Goal: Task Accomplishment & Management: Use online tool/utility

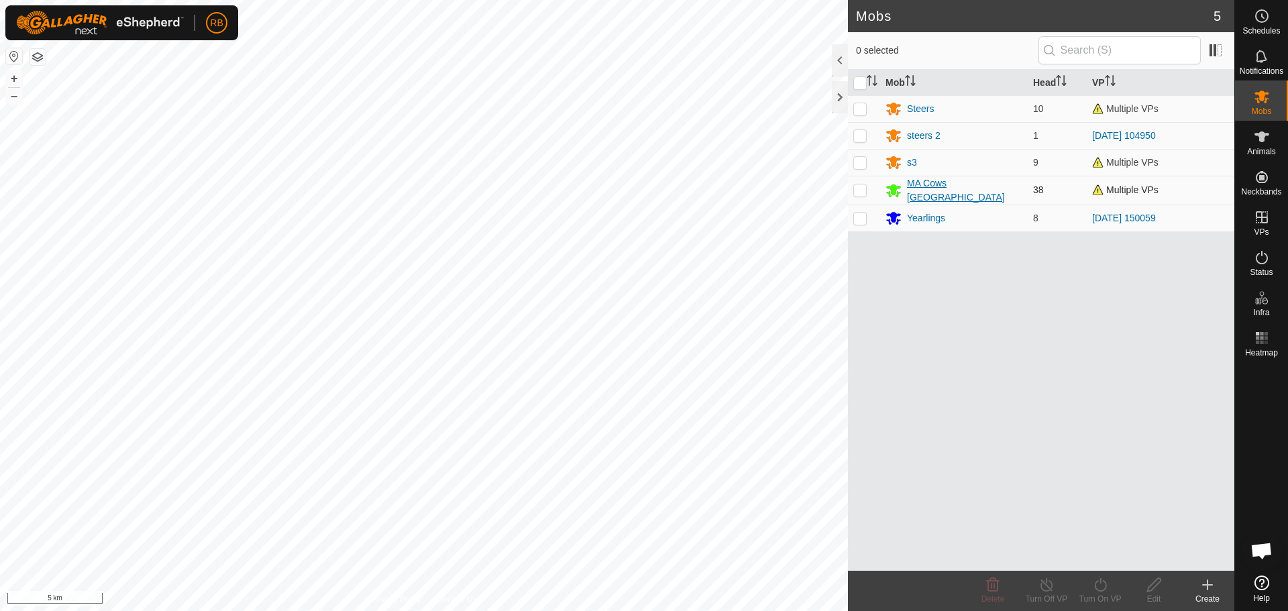
click at [968, 182] on div "MA Cows [GEOGRAPHIC_DATA]" at bounding box center [964, 190] width 115 height 28
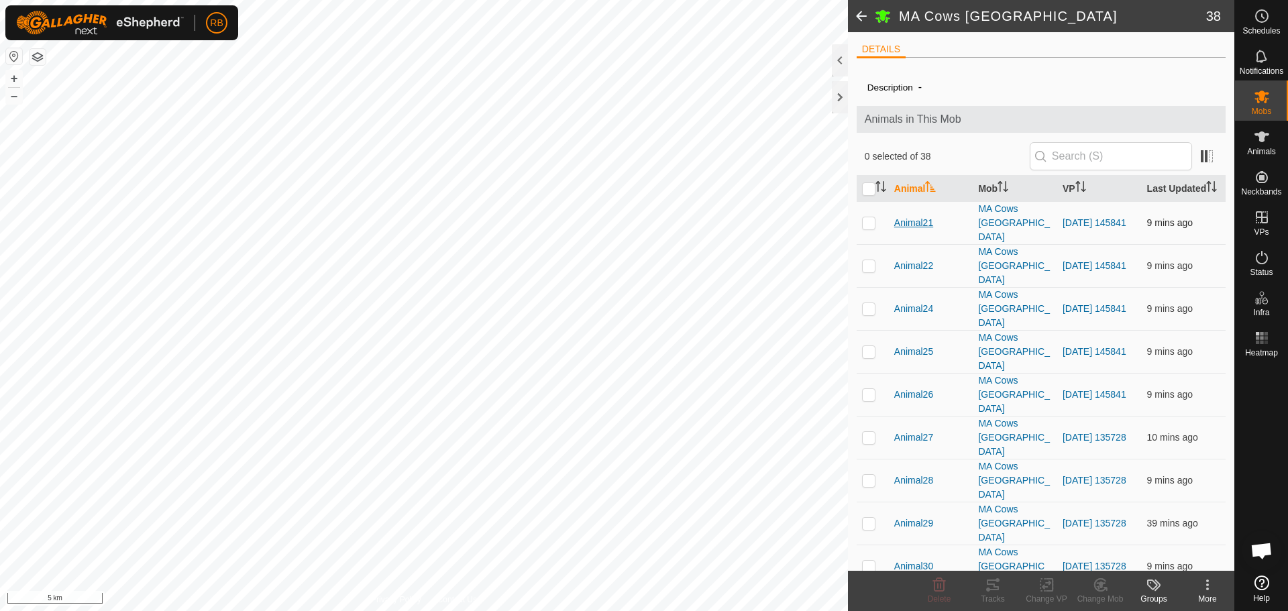
click at [919, 230] on span "Animal21" at bounding box center [913, 223] width 39 height 14
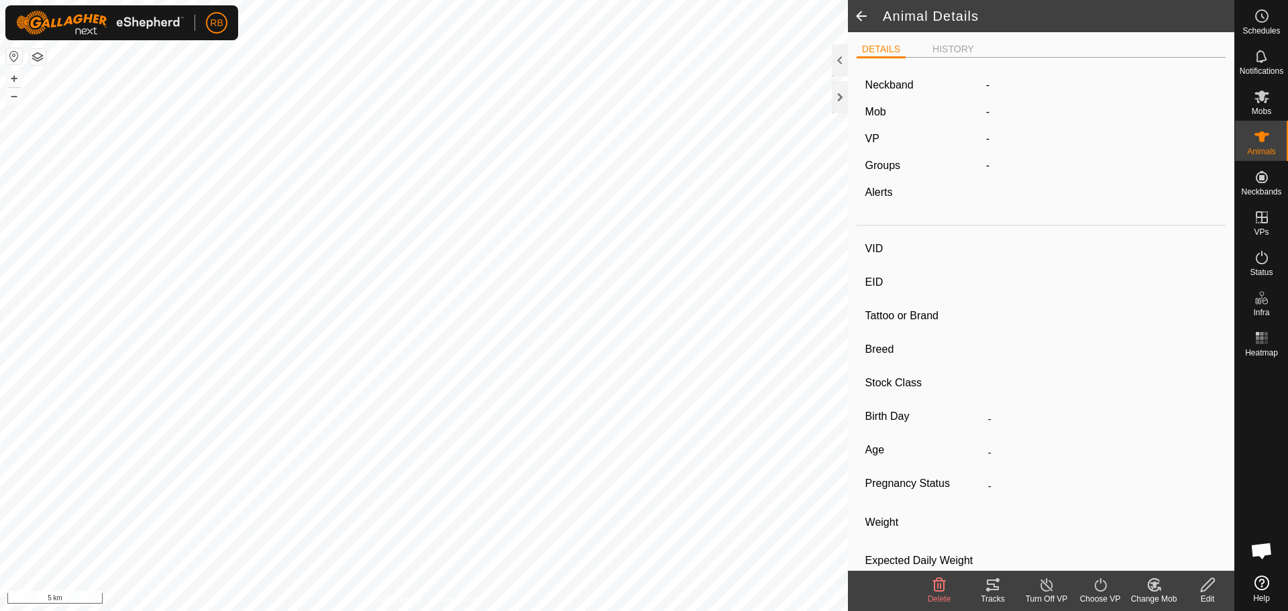
type input "-"
type input "bwf"
type input "-"
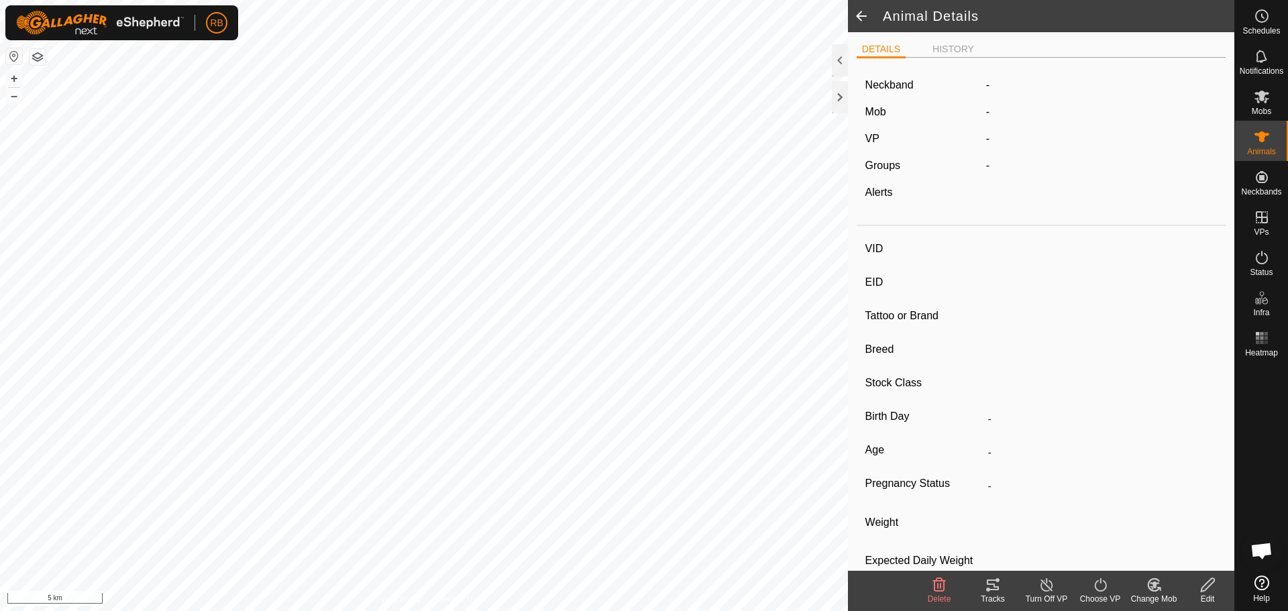
type input "-"
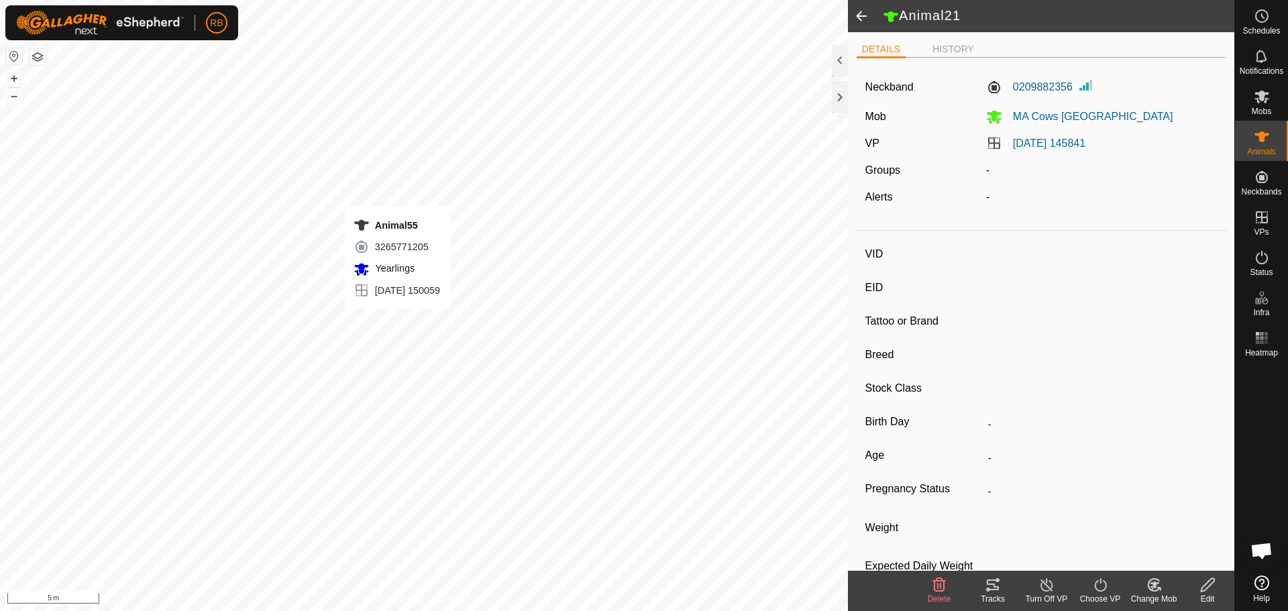
type input "-"
type input "rwf"
type input "-"
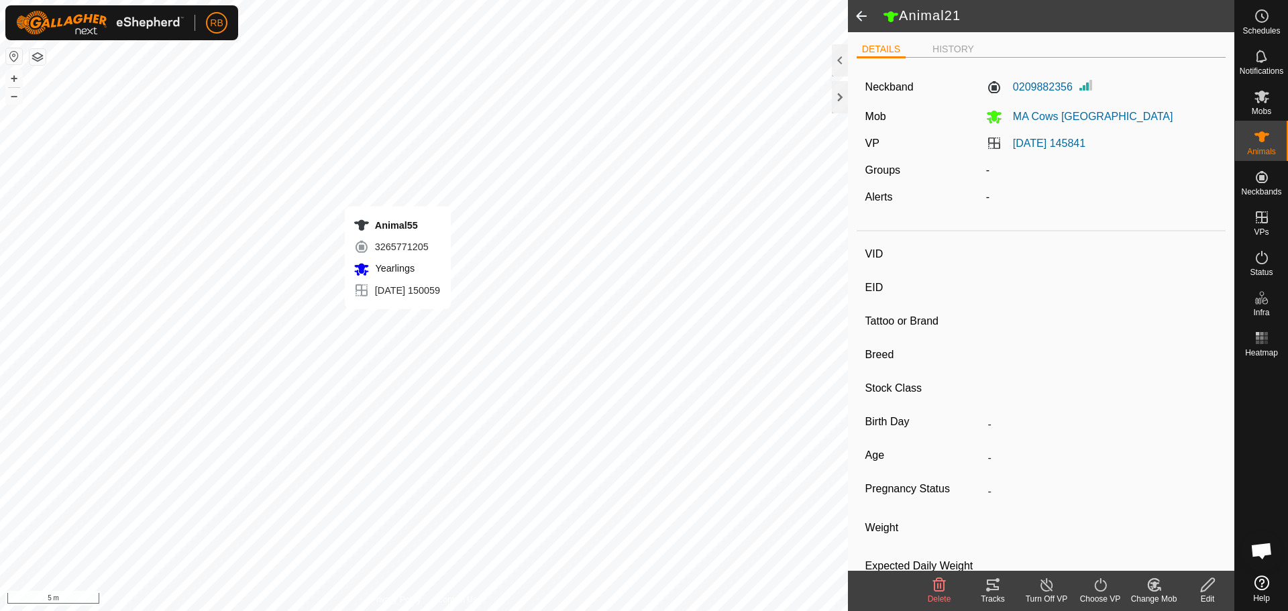
type input "-"
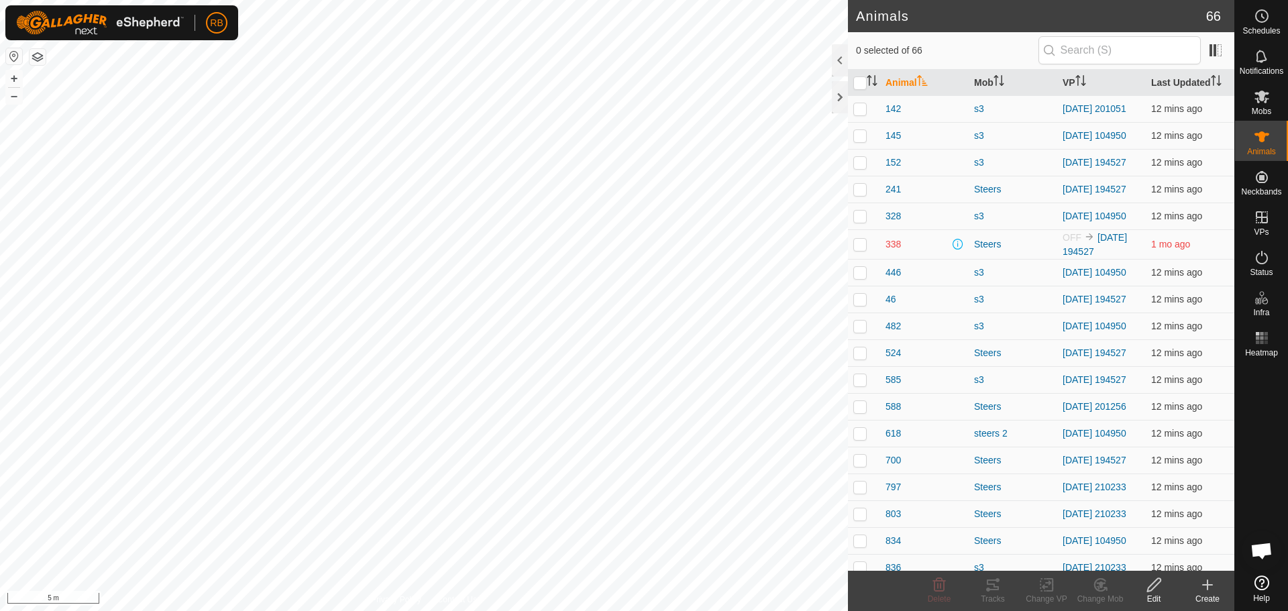
checkbox input "true"
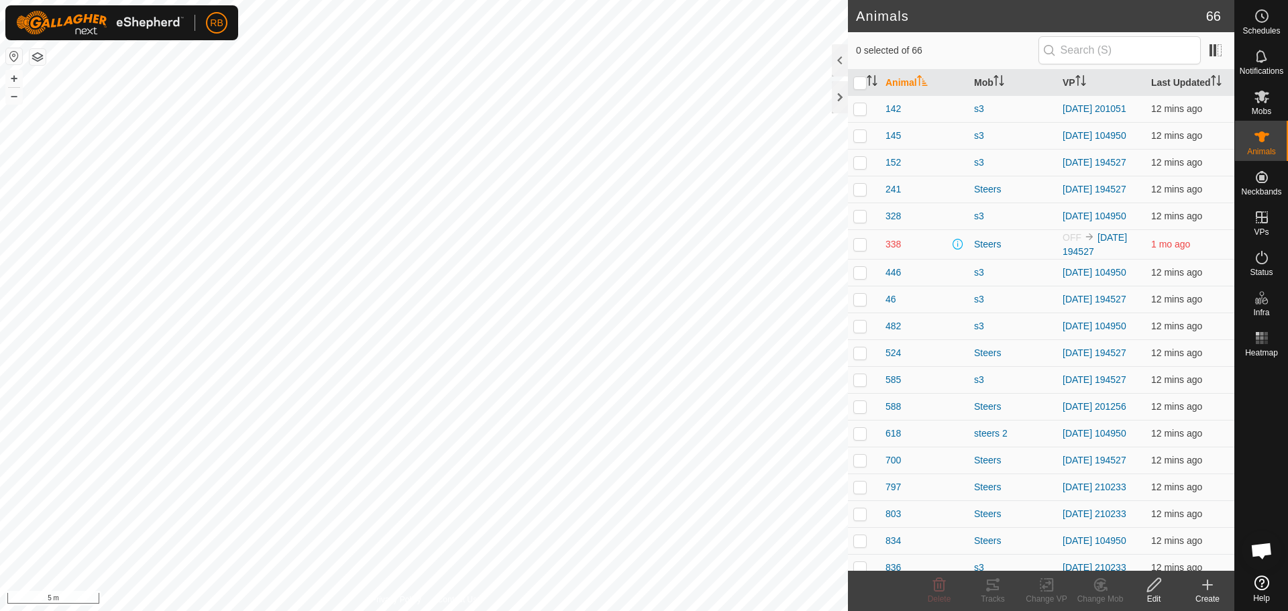
checkbox input "true"
click at [989, 595] on div "Tracks" at bounding box center [993, 599] width 54 height 12
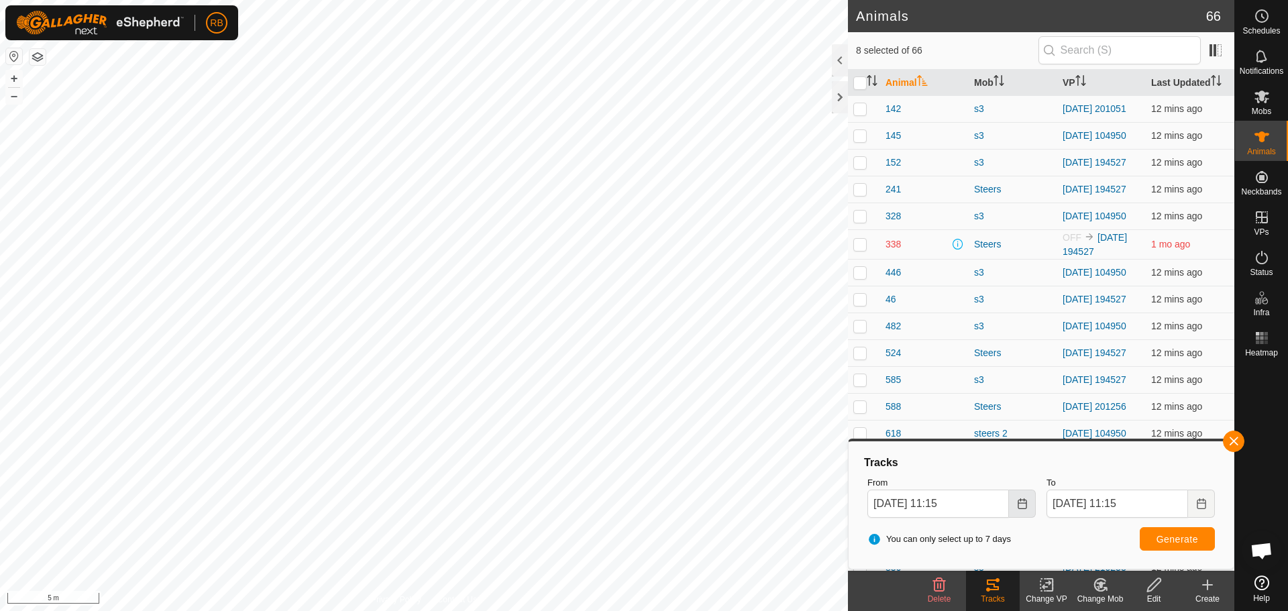
click at [1012, 508] on button "Choose Date" at bounding box center [1022, 504] width 27 height 28
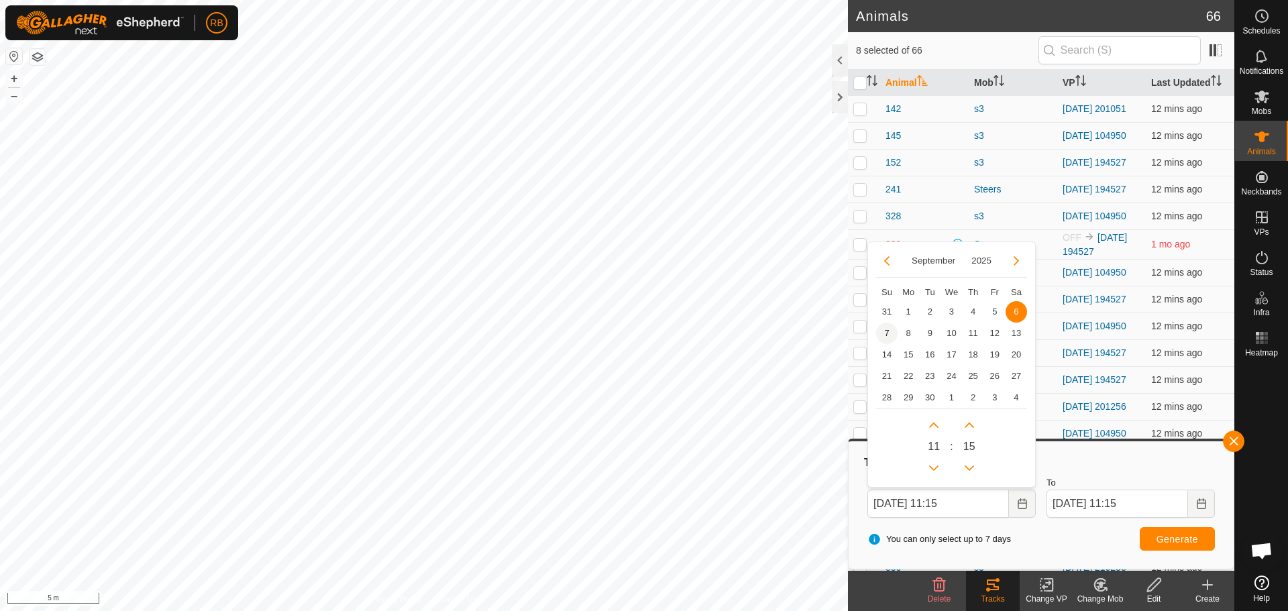
click at [883, 333] on span "7" at bounding box center [886, 333] width 21 height 21
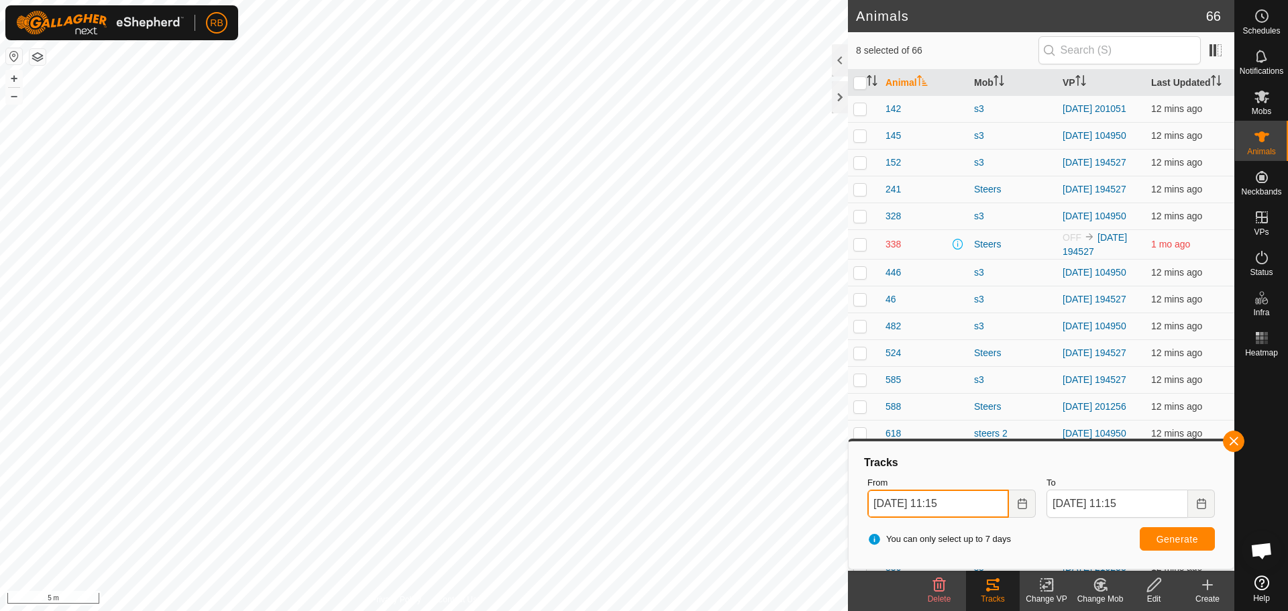
click at [979, 506] on input "07 Sep, 2025 11:15" at bounding box center [938, 504] width 142 height 28
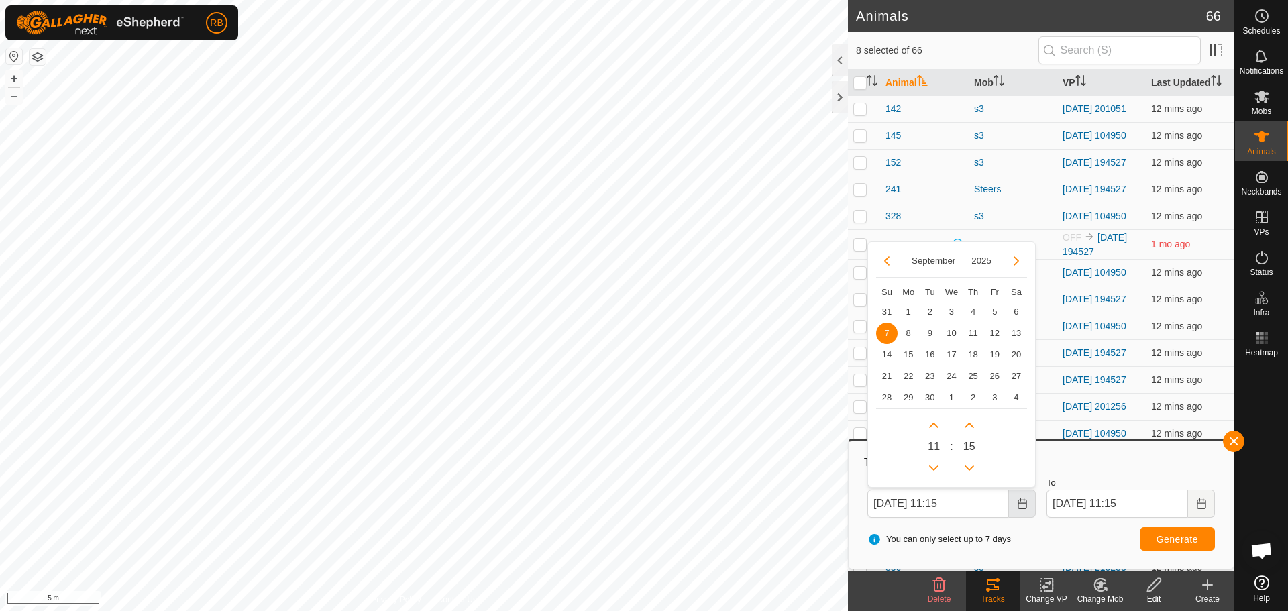
click at [1011, 504] on button "Choose Date" at bounding box center [1022, 504] width 27 height 28
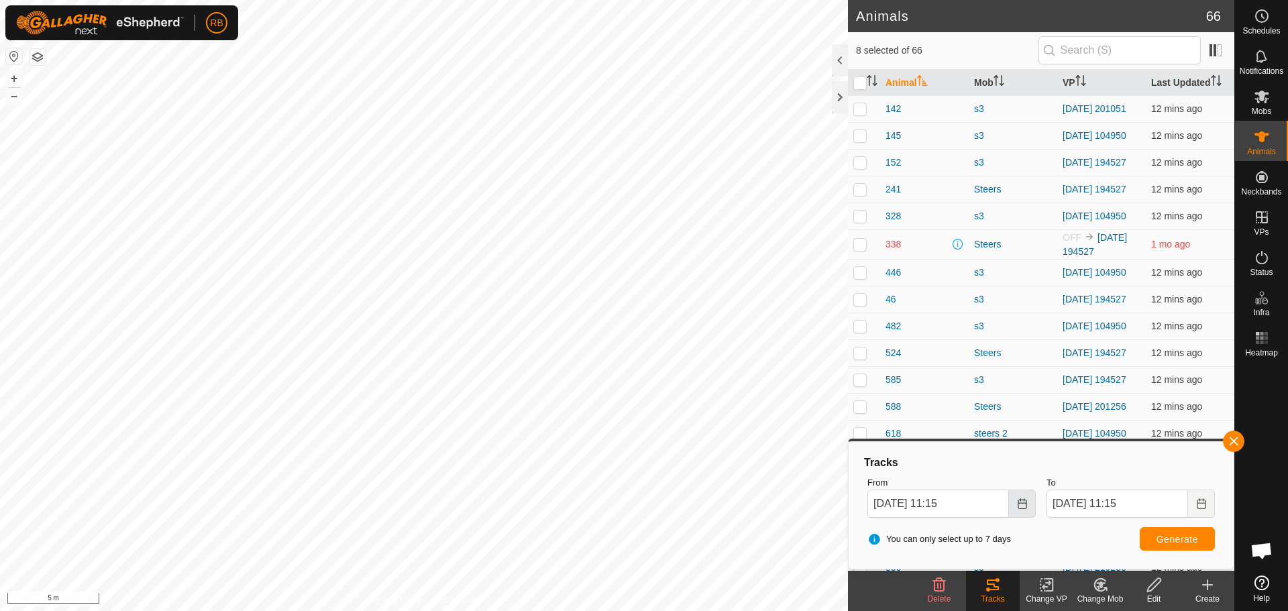
click at [1011, 504] on button "Choose Date" at bounding box center [1022, 504] width 27 height 28
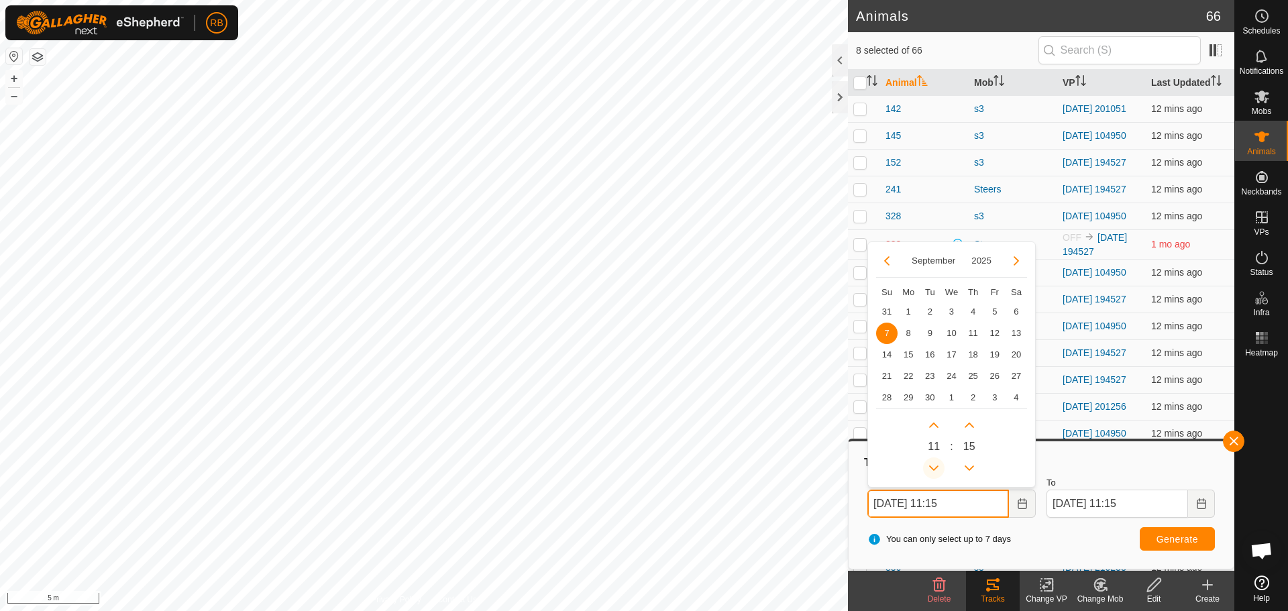
click at [932, 471] on button "Previous Hour" at bounding box center [933, 467] width 21 height 21
click at [932, 471] on span "Previous Hour" at bounding box center [932, 471] width 0 height 0
type input "07 Sep, 2025 09:15"
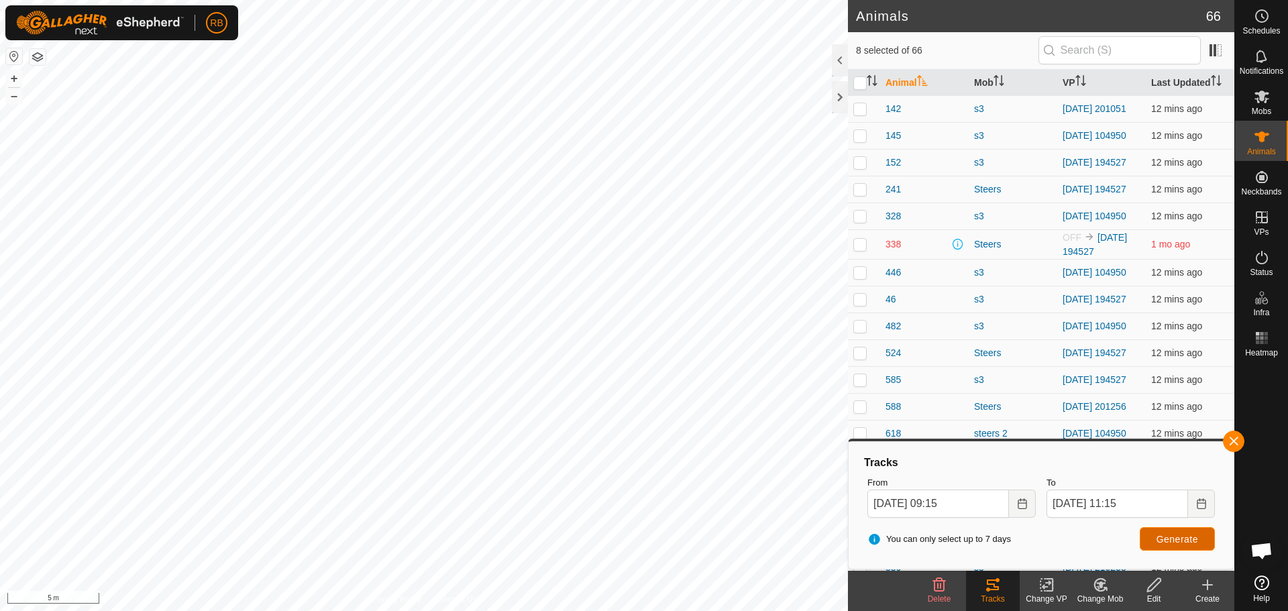
click at [1150, 541] on button "Generate" at bounding box center [1176, 538] width 75 height 23
click at [35, 56] on button "button" at bounding box center [38, 57] width 16 height 16
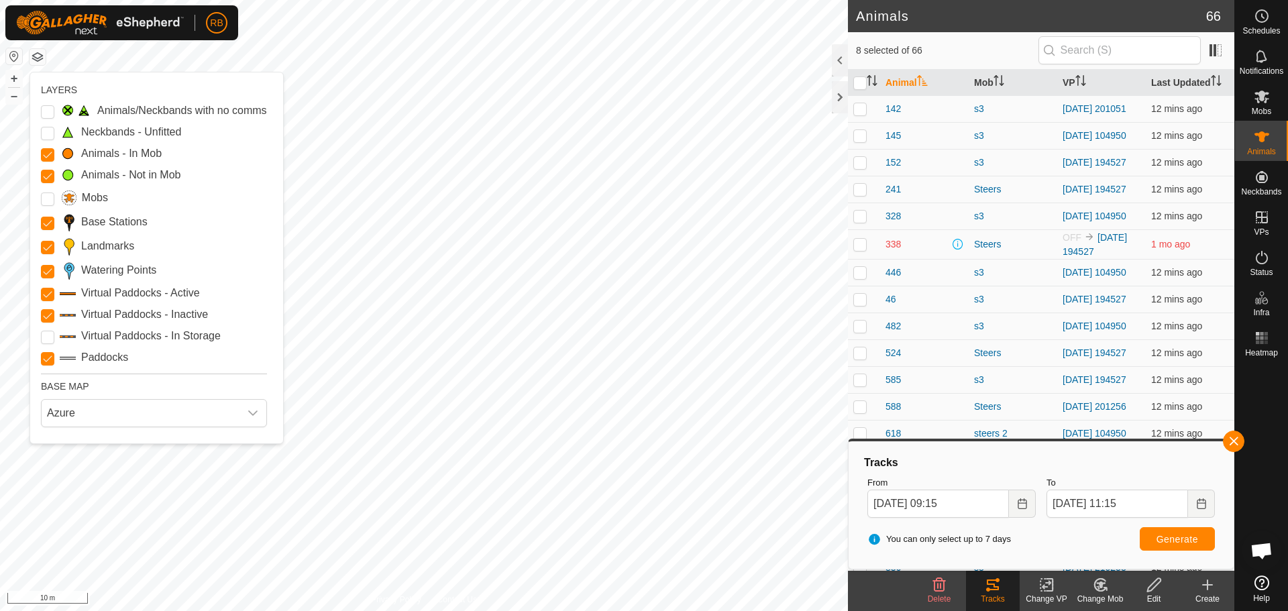
click at [35, 56] on button "button" at bounding box center [38, 57] width 16 height 16
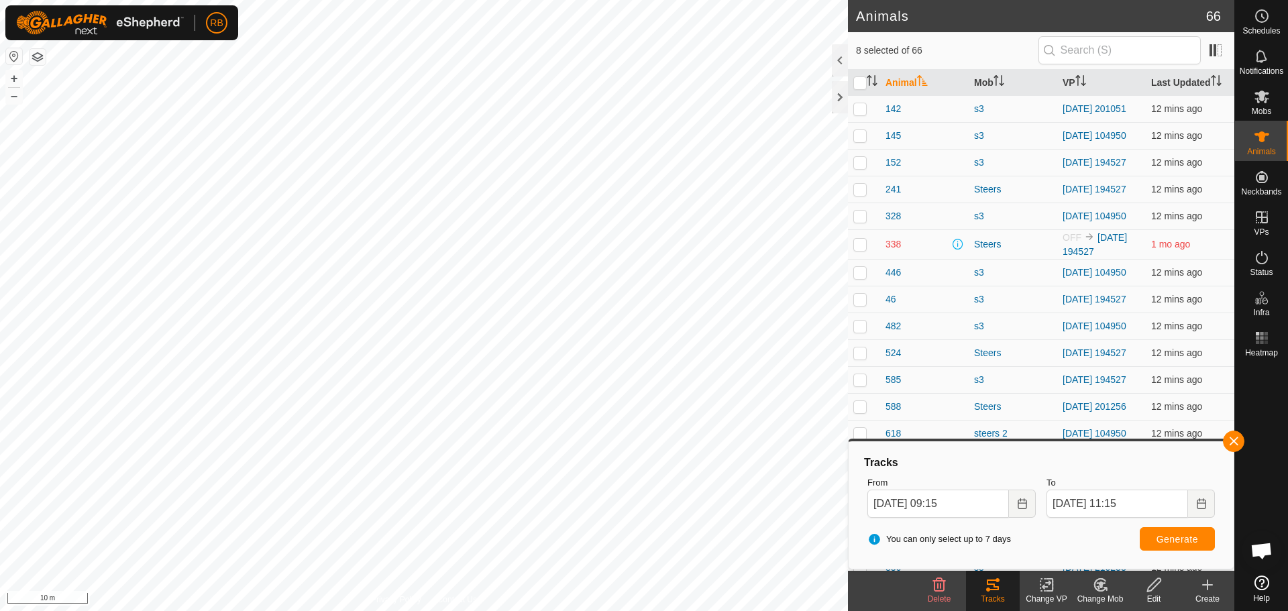
click at [35, 56] on button "button" at bounding box center [38, 57] width 16 height 16
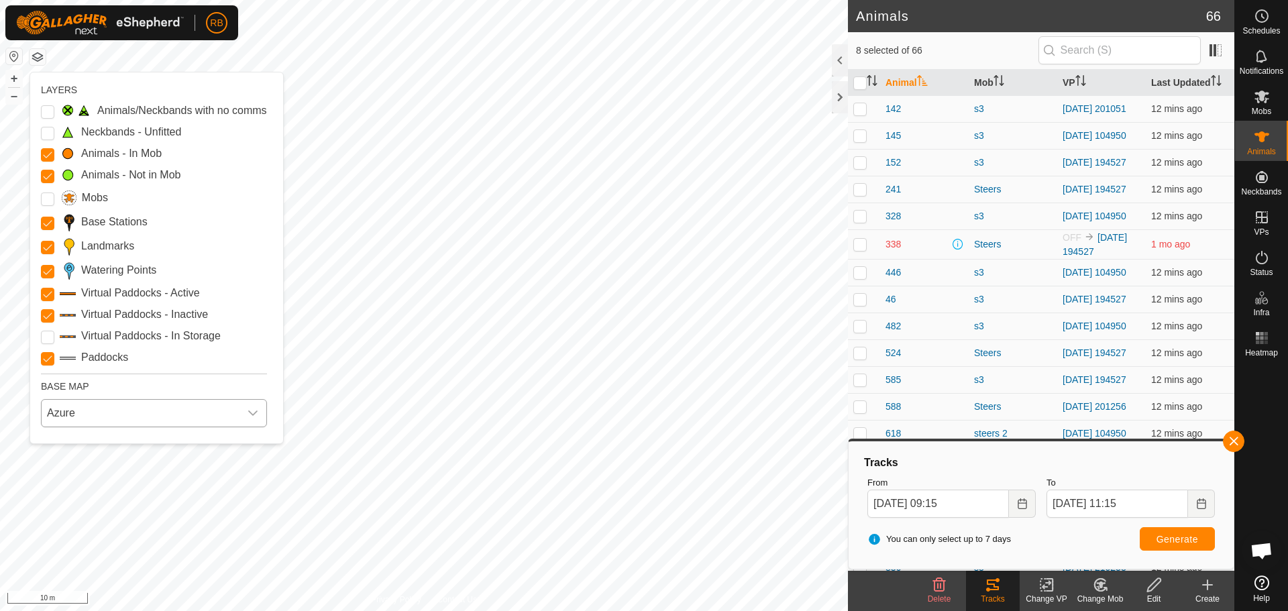
click at [103, 410] on span "Azure" at bounding box center [141, 413] width 198 height 27
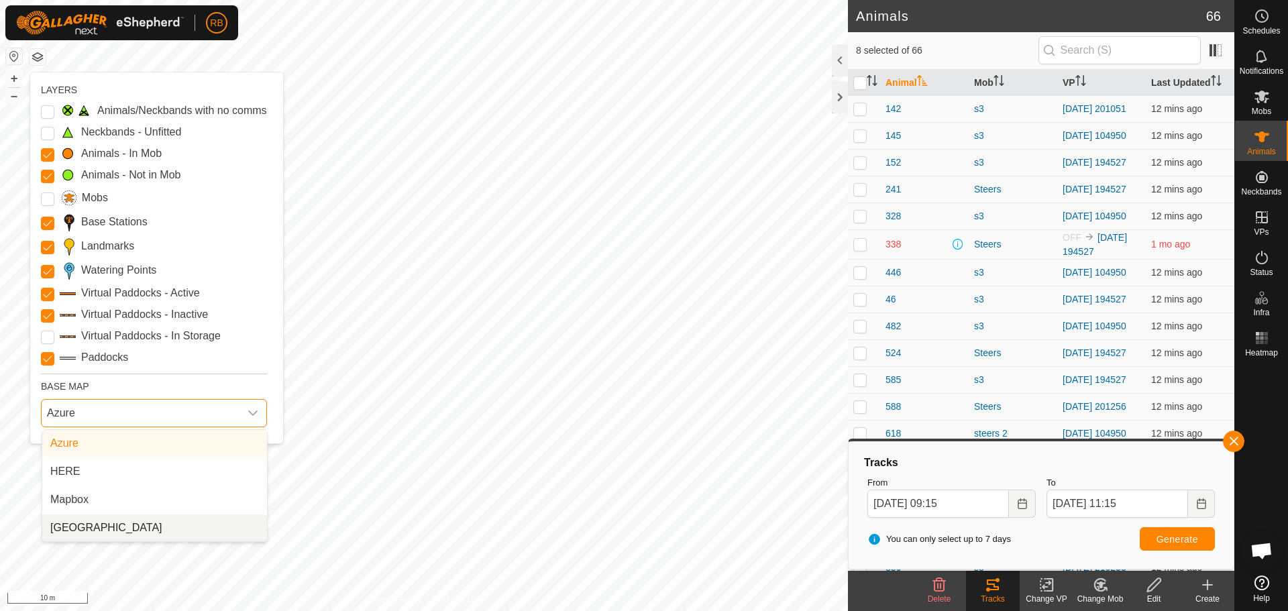
click at [89, 523] on li "New Zealand" at bounding box center [154, 527] width 225 height 27
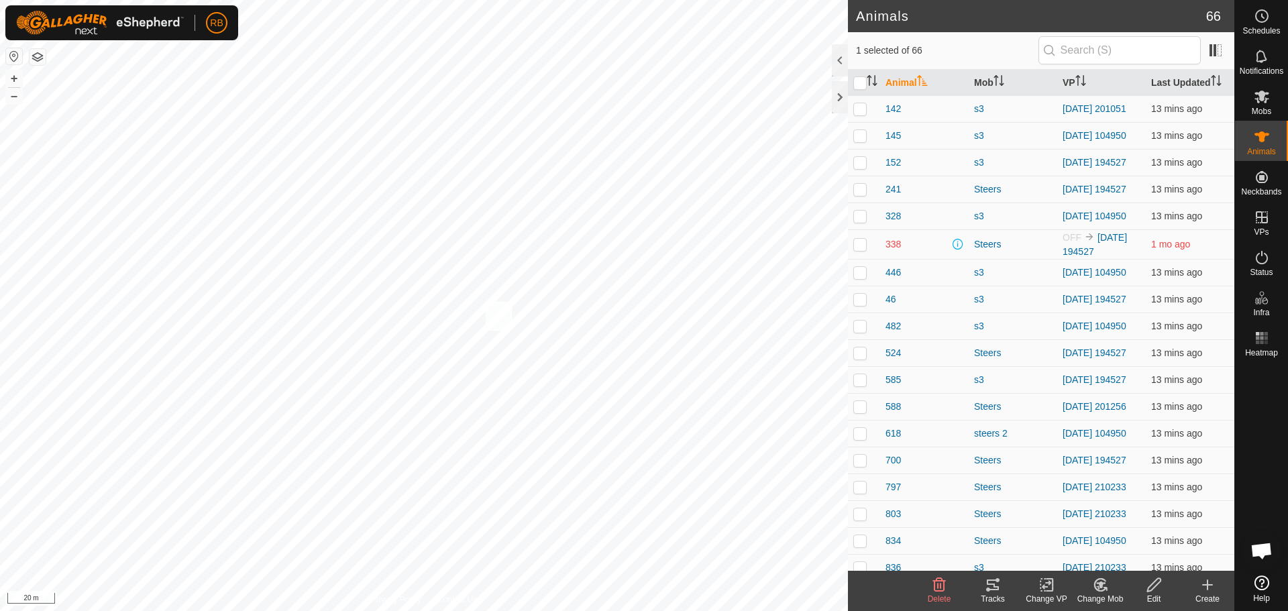
checkbox input "true"
click at [995, 584] on icon at bounding box center [993, 584] width 12 height 11
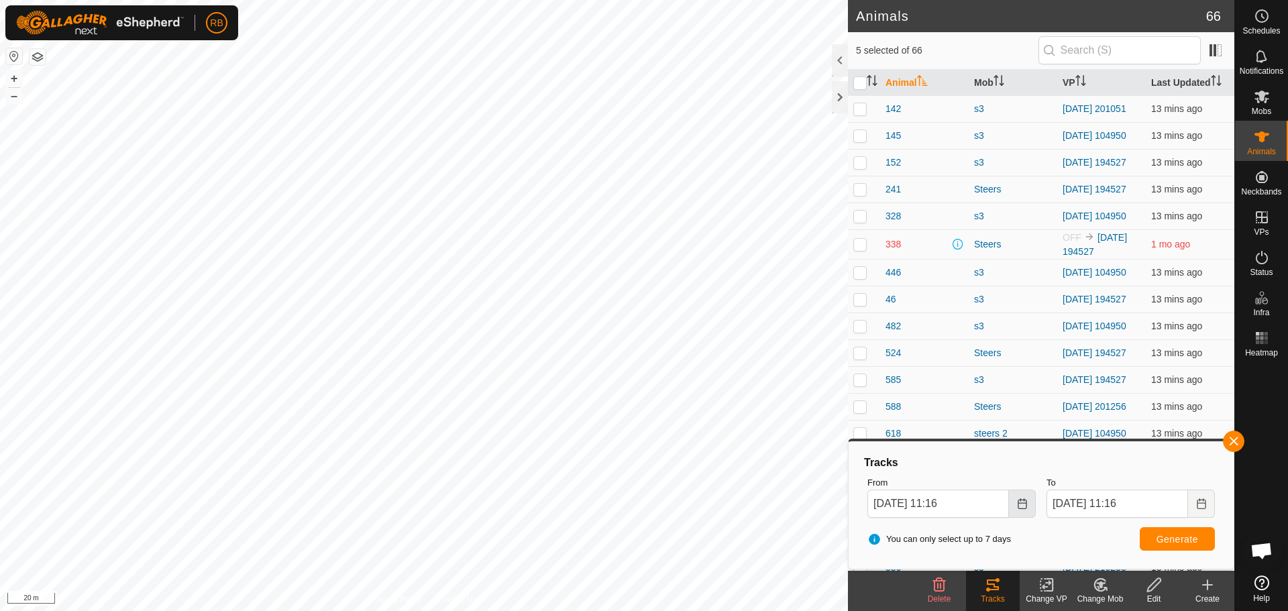
click at [1014, 498] on button "Choose Date" at bounding box center [1022, 504] width 27 height 28
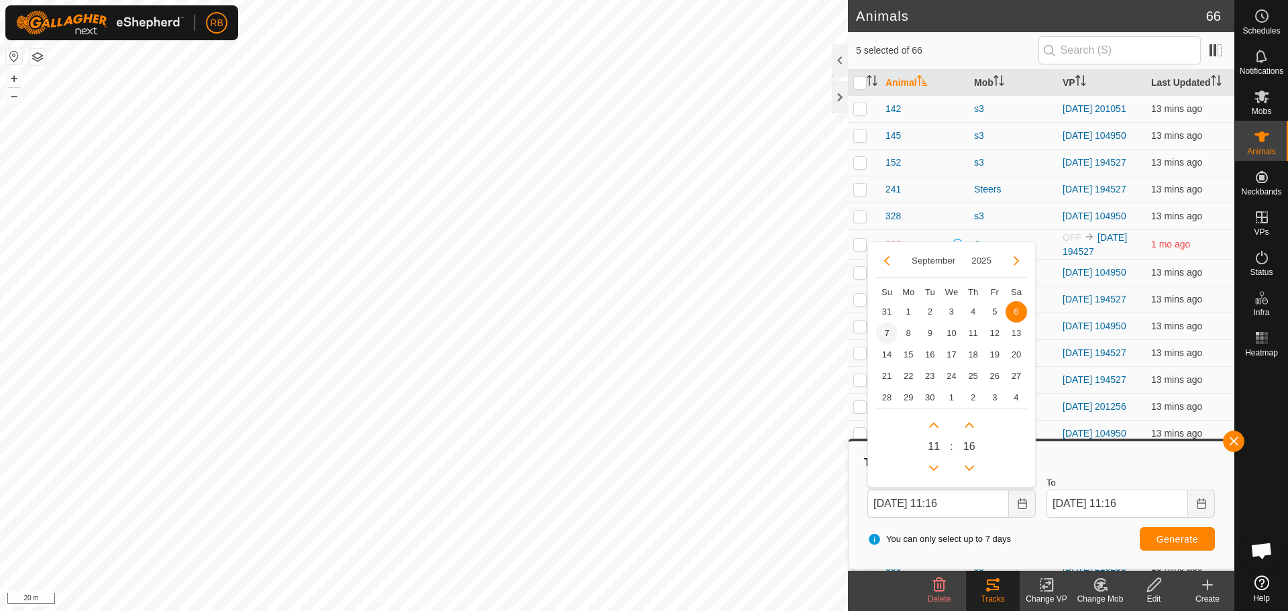
click at [881, 335] on span "7" at bounding box center [886, 333] width 21 height 21
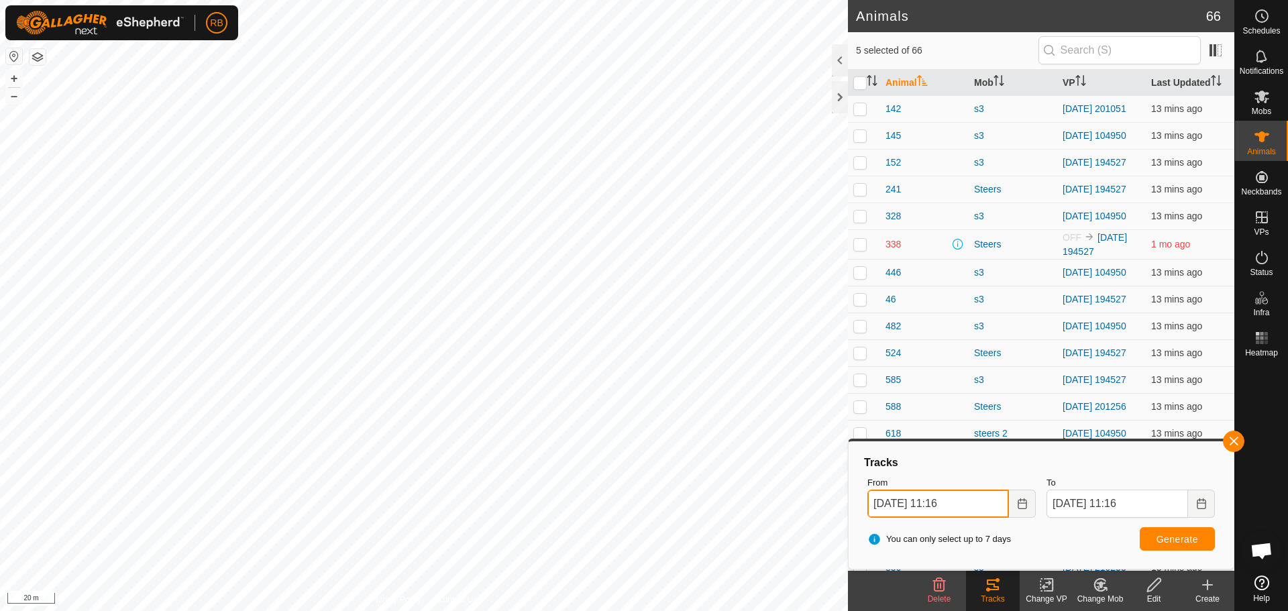
click at [948, 506] on input "07 Sep, 2025 11:16" at bounding box center [938, 504] width 142 height 28
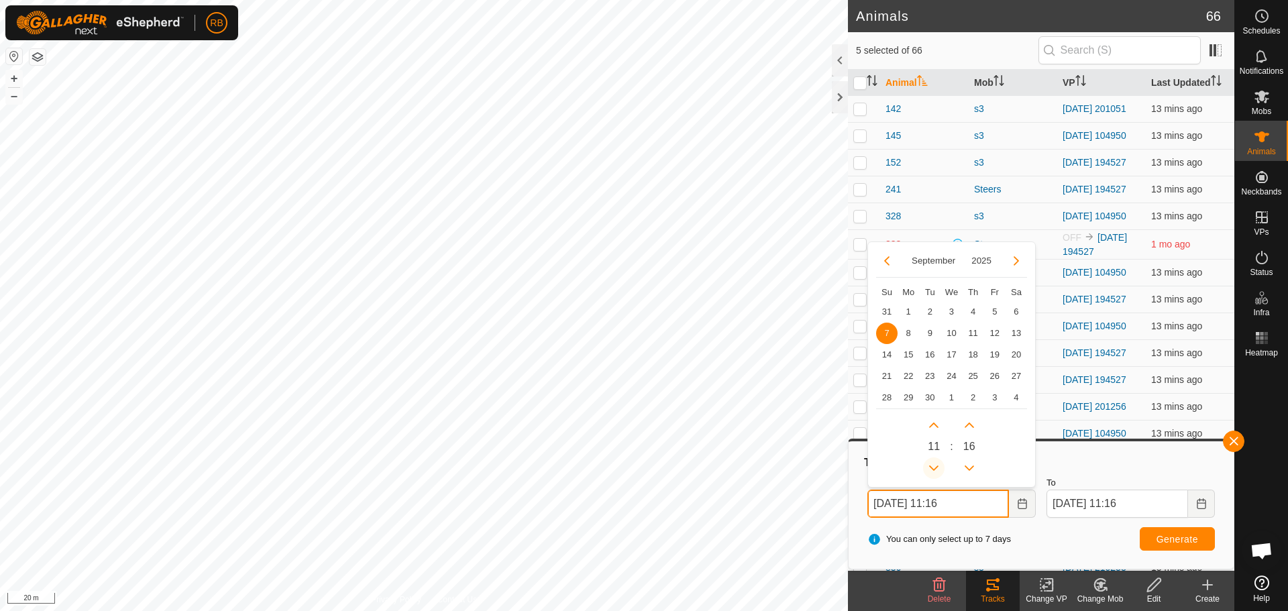
click at [931, 466] on button "Previous Hour" at bounding box center [933, 467] width 21 height 21
click at [932, 467] on span "Previous Hour" at bounding box center [932, 467] width 0 height 0
type input "07 Sep, 2025 09:16"
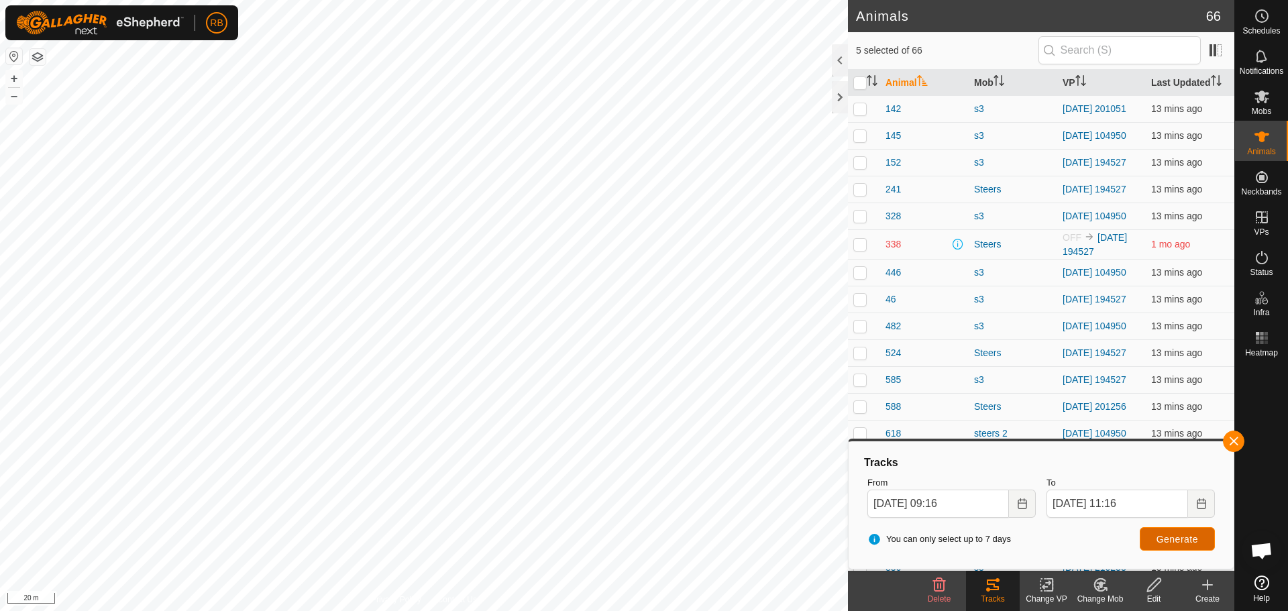
click at [1170, 530] on button "Generate" at bounding box center [1176, 538] width 75 height 23
checkbox input "true"
checkbox input "false"
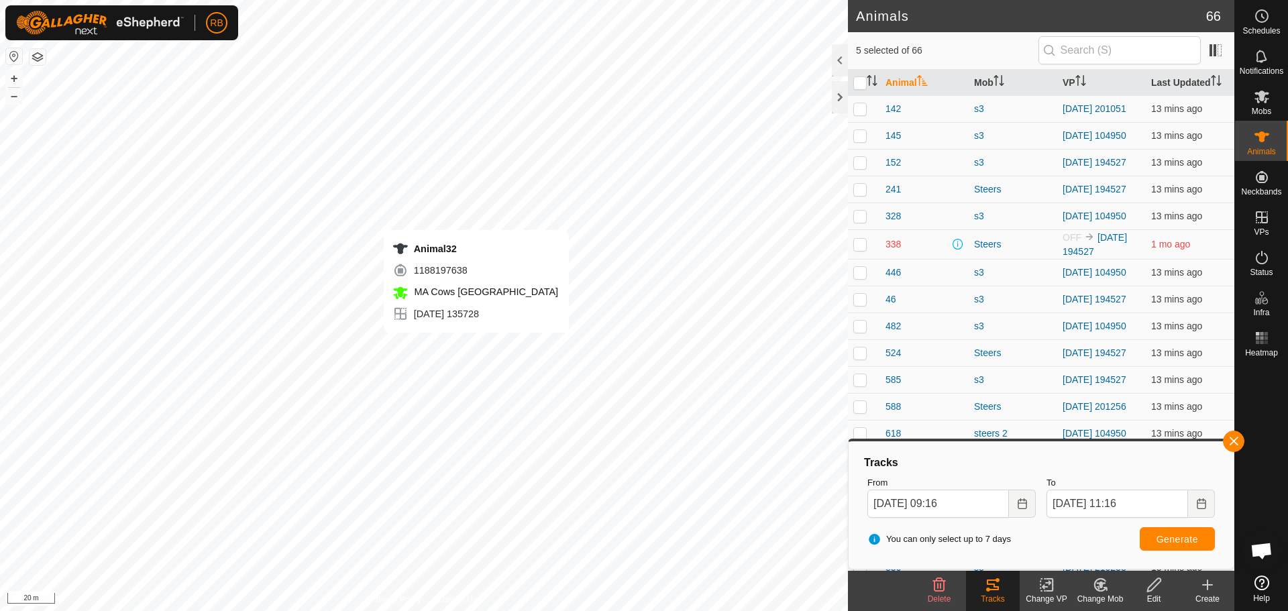
checkbox input "false"
checkbox input "true"
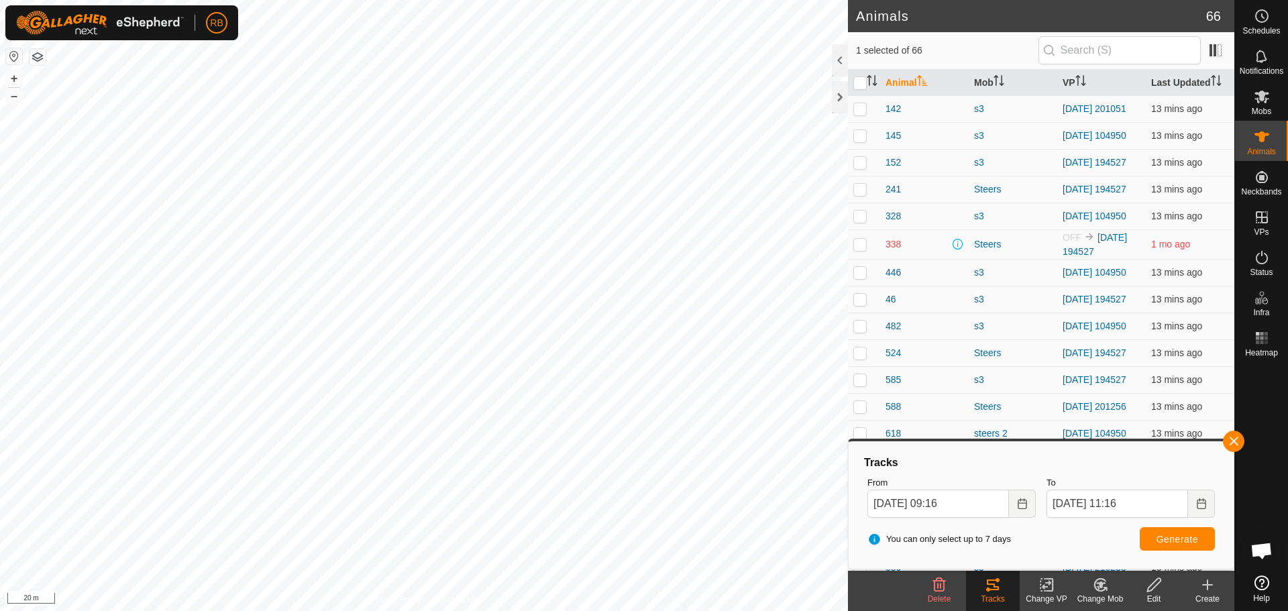
checkbox input "true"
click at [1226, 446] on button "button" at bounding box center [1233, 441] width 21 height 21
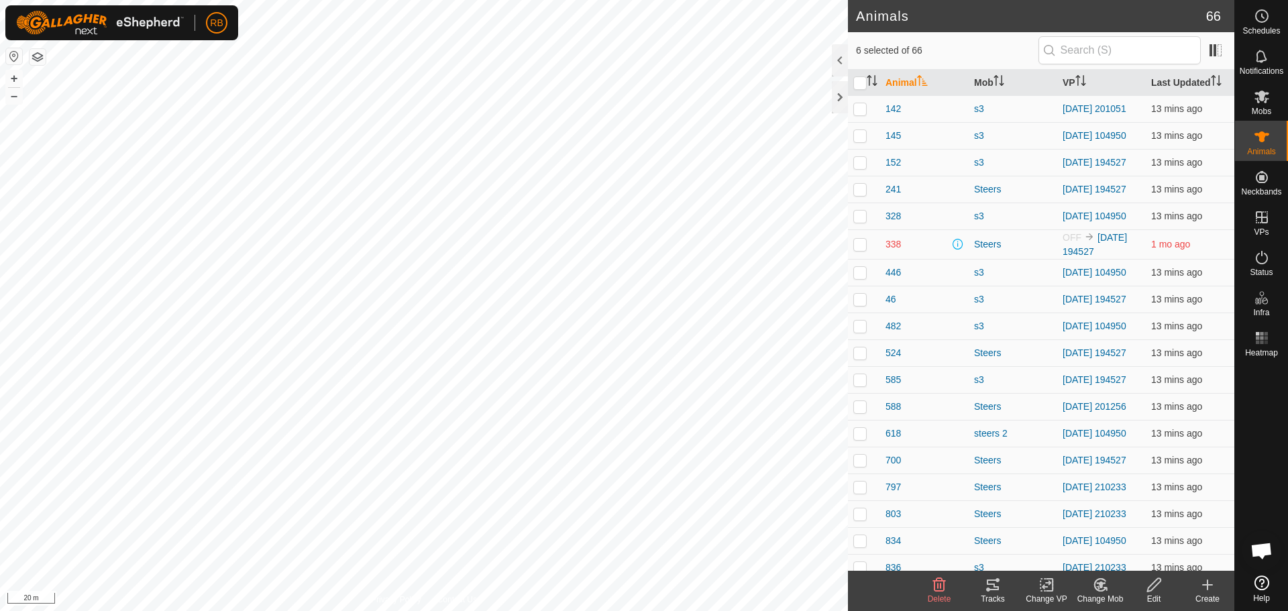
click at [979, 592] on tracks-svg-icon at bounding box center [993, 585] width 54 height 16
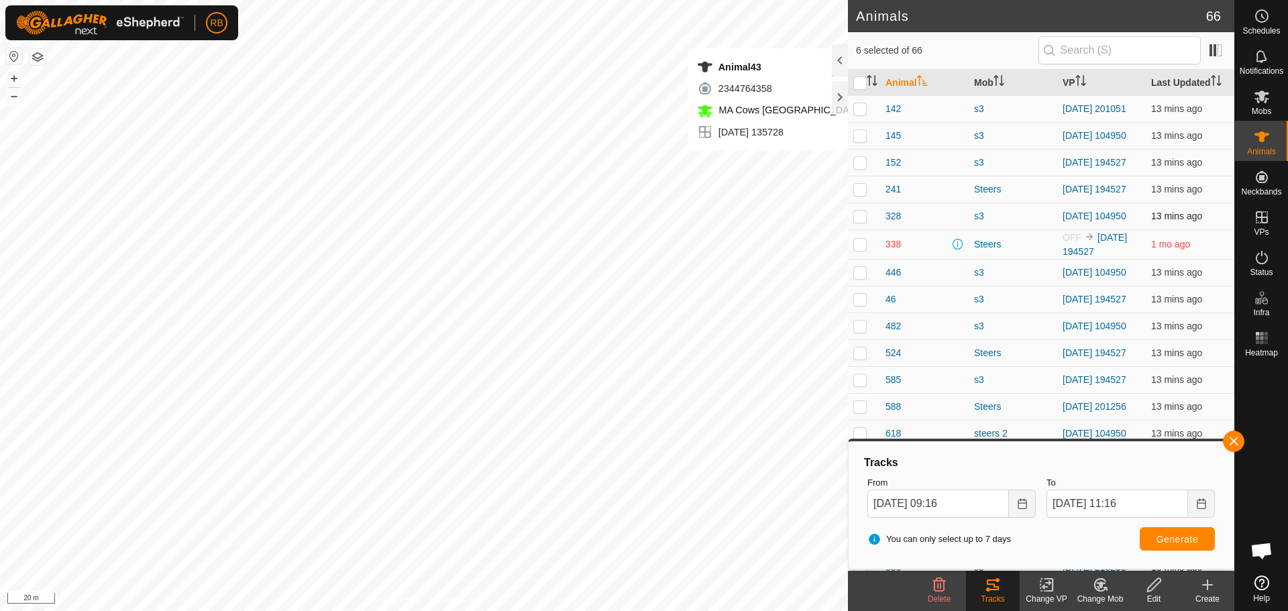
checkbox input "false"
checkbox input "true"
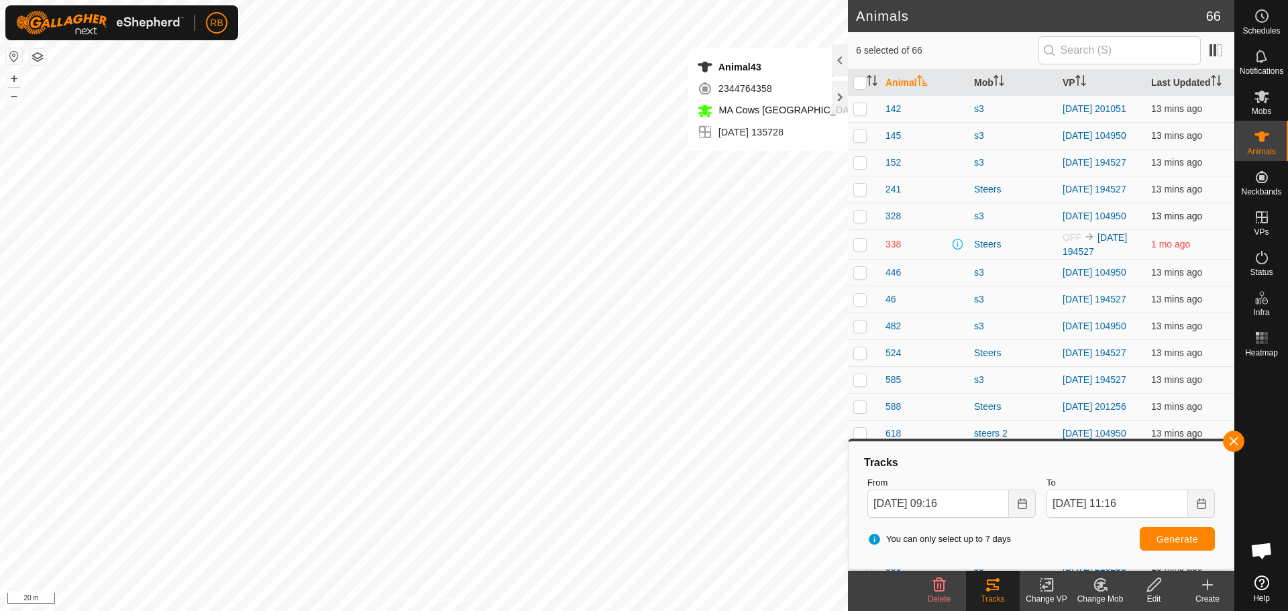
checkbox input "false"
checkbox input "true"
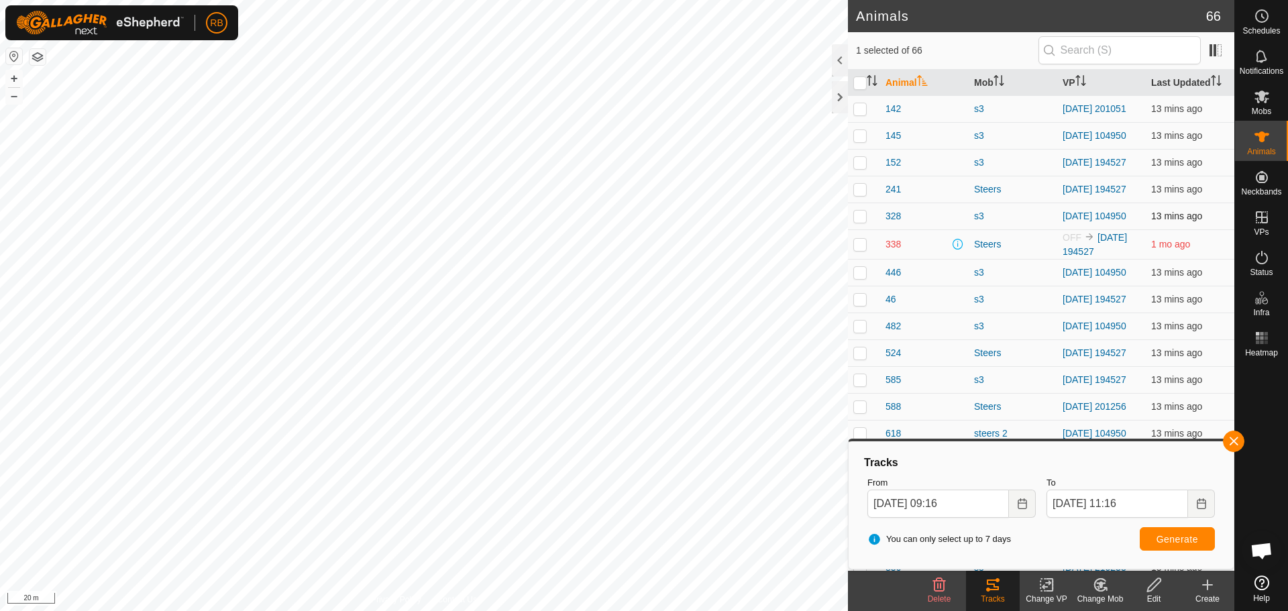
checkbox input "true"
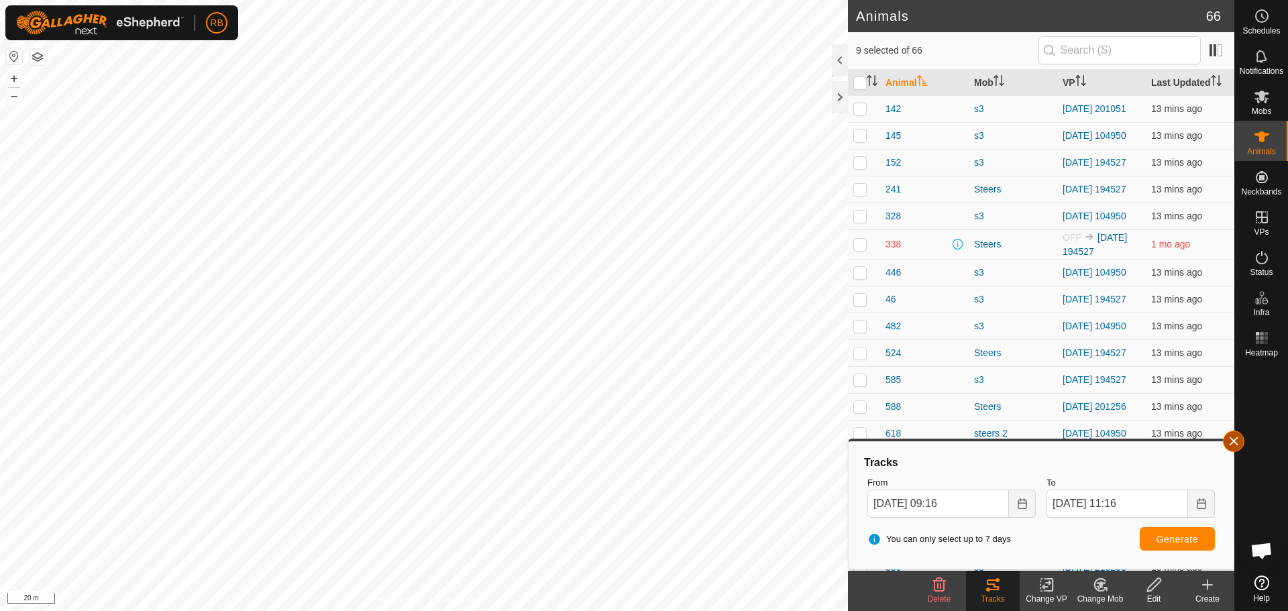
click at [1233, 433] on button "button" at bounding box center [1233, 441] width 21 height 21
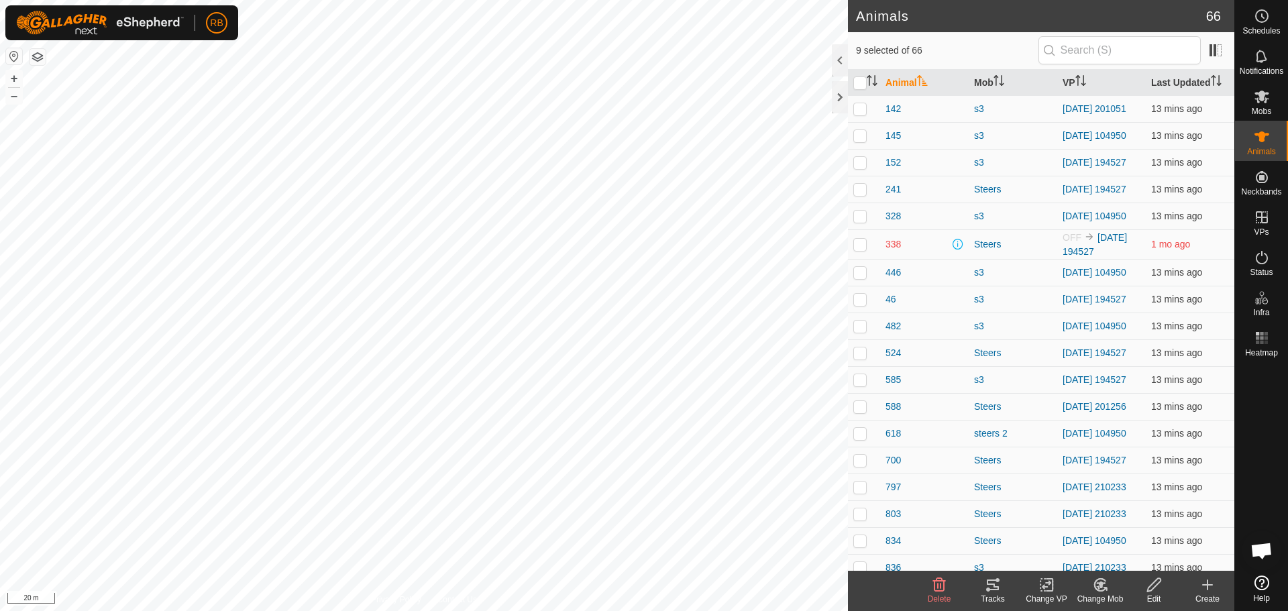
click at [993, 600] on div "Tracks" at bounding box center [993, 599] width 54 height 12
